Goal: Task Accomplishment & Management: Manage account settings

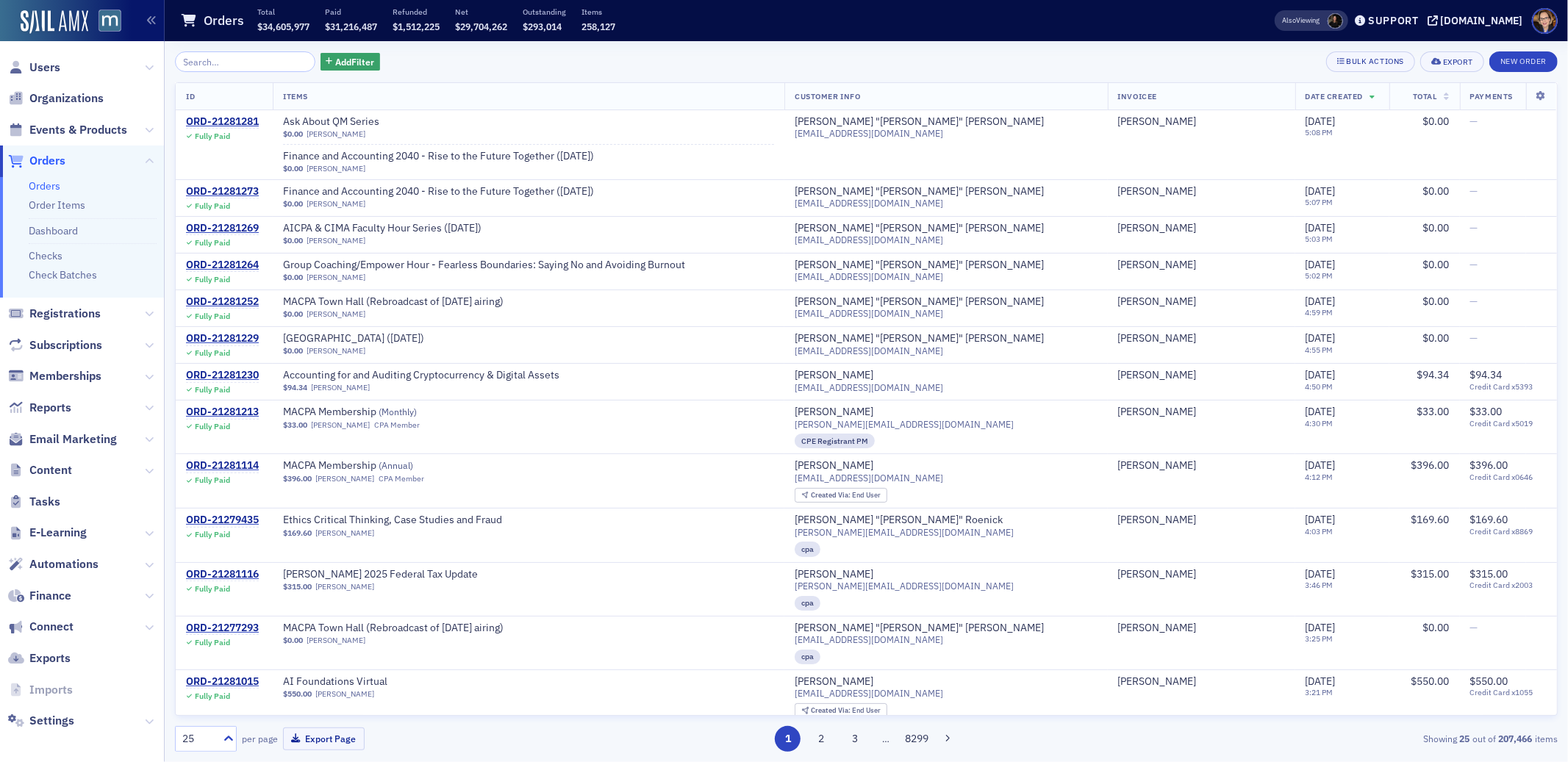
click at [53, 155] on span "Orders" at bounding box center [47, 161] width 36 height 16
